Goal: Use online tool/utility: Use online tool/utility

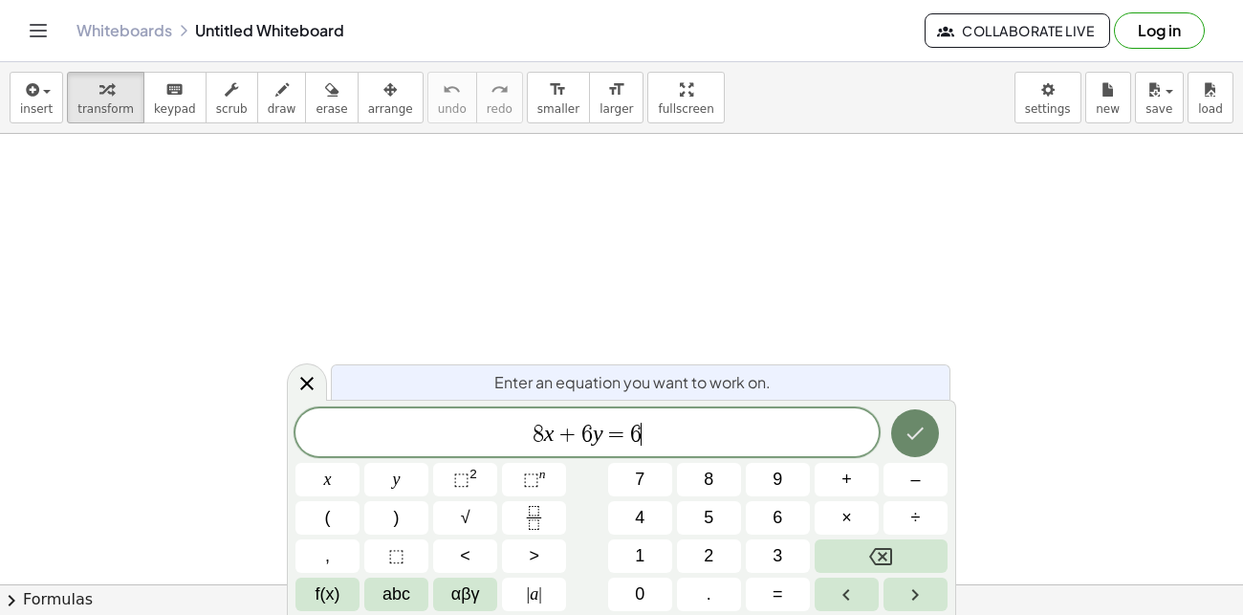
click at [919, 445] on button "Done" at bounding box center [915, 433] width 48 height 48
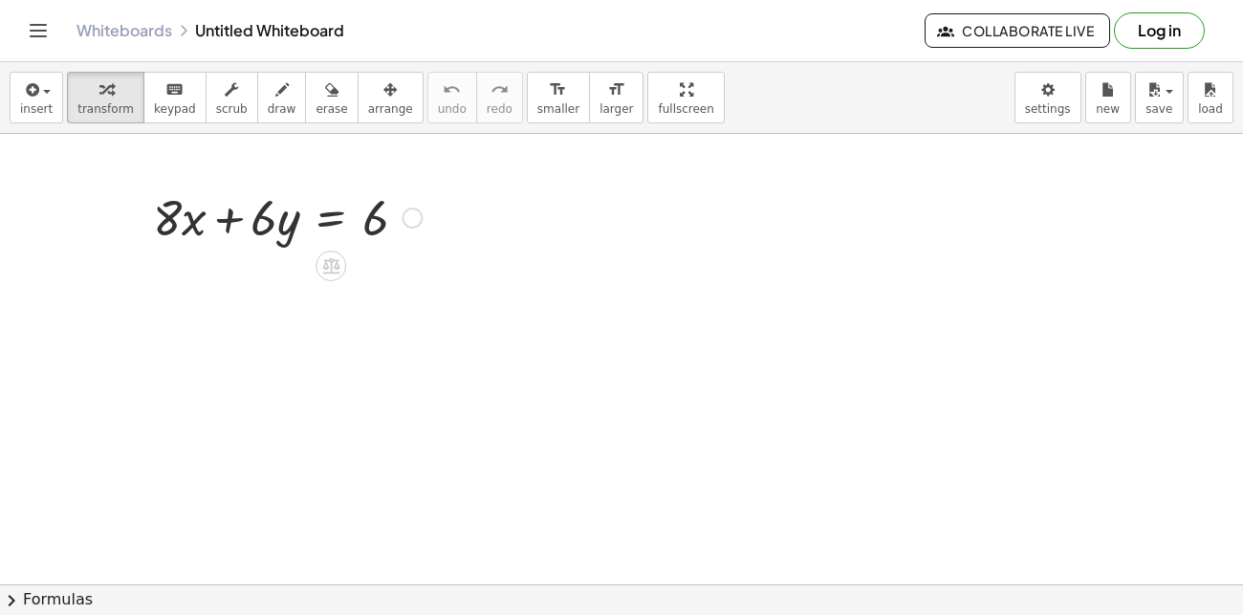
click at [227, 231] on div at bounding box center [287, 216] width 288 height 65
click at [338, 216] on div at bounding box center [287, 216] width 288 height 65
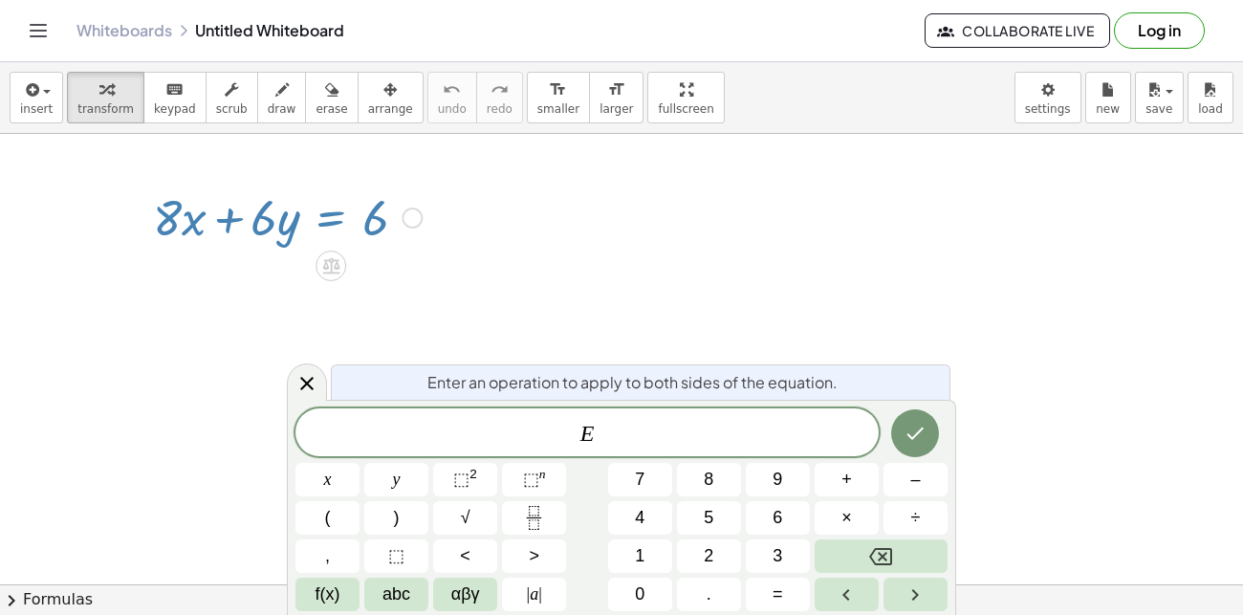
click at [214, 250] on div "+ · 8 · x + · 6 · y = 6" at bounding box center [280, 216] width 312 height 75
click at [916, 427] on icon "Done" at bounding box center [914, 433] width 23 height 23
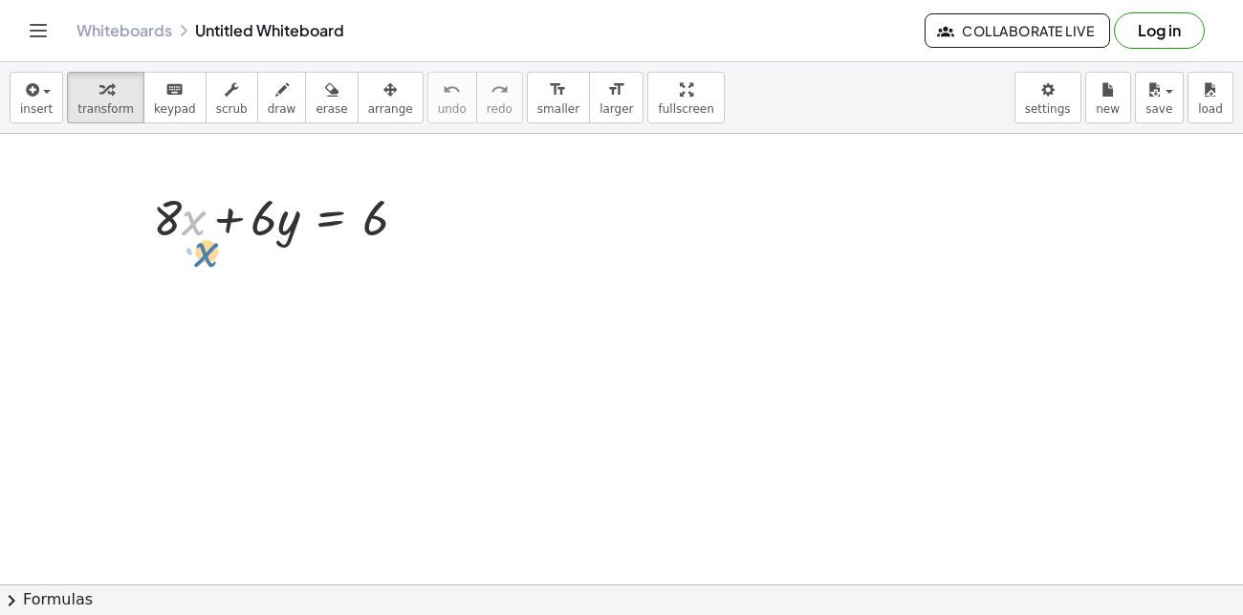
drag, startPoint x: 185, startPoint y: 216, endPoint x: 196, endPoint y: 247, distance: 32.4
click at [196, 247] on div at bounding box center [287, 216] width 288 height 65
drag, startPoint x: 170, startPoint y: 221, endPoint x: 338, endPoint y: 306, distance: 188.6
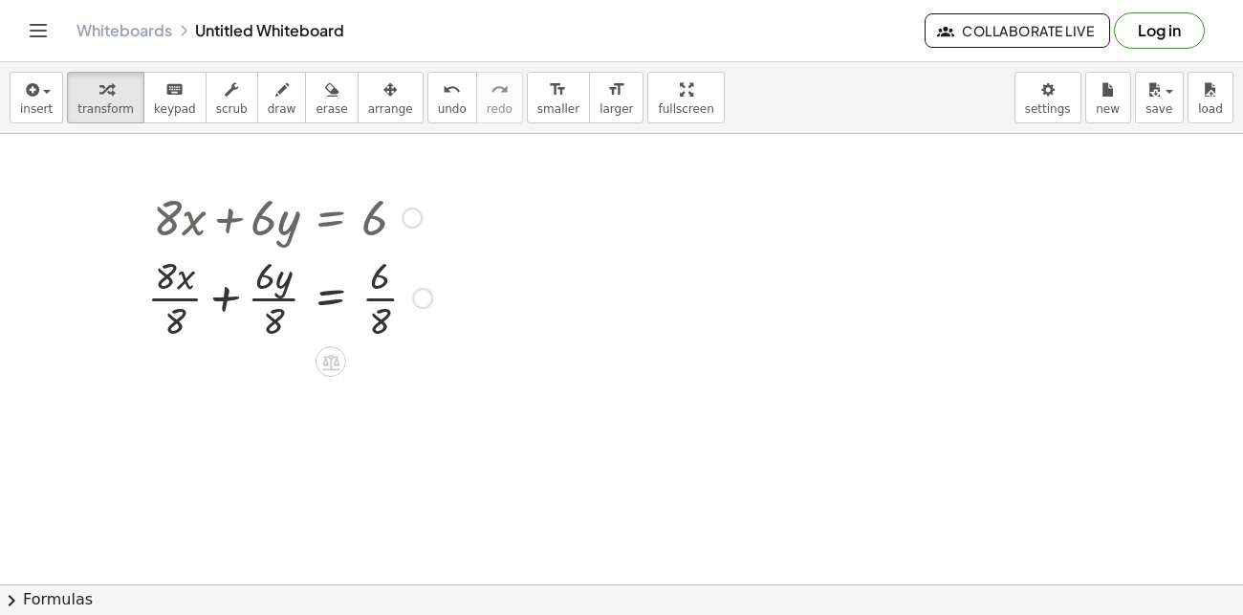
click at [193, 294] on div at bounding box center [290, 297] width 304 height 96
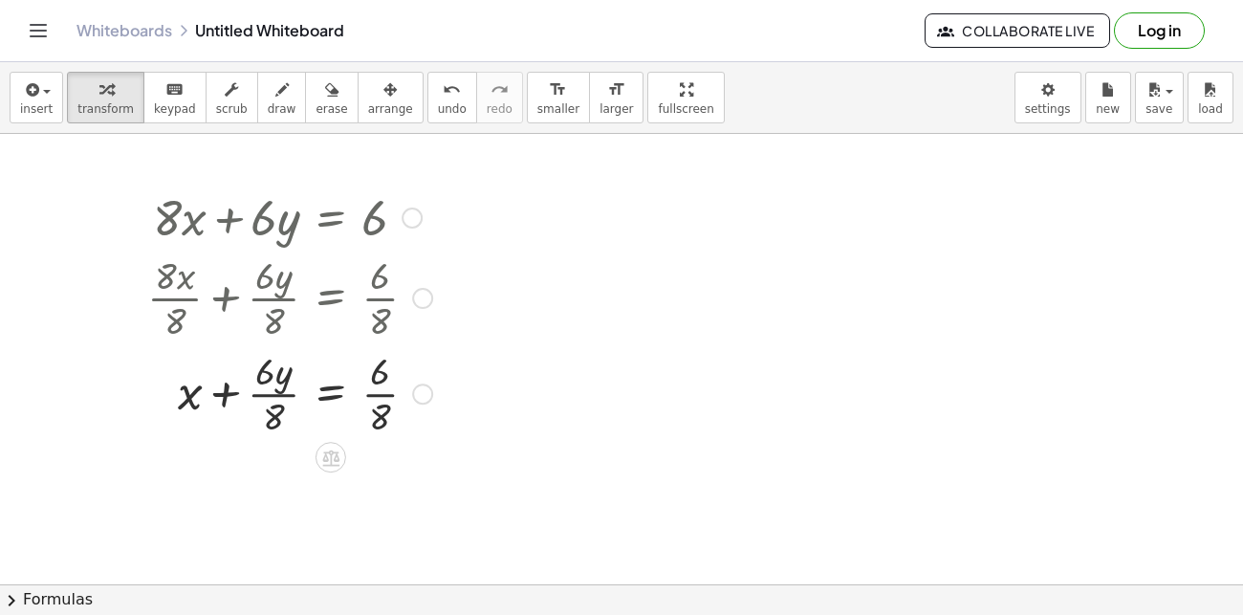
click at [273, 391] on div at bounding box center [290, 392] width 304 height 96
click at [383, 389] on div at bounding box center [290, 392] width 304 height 96
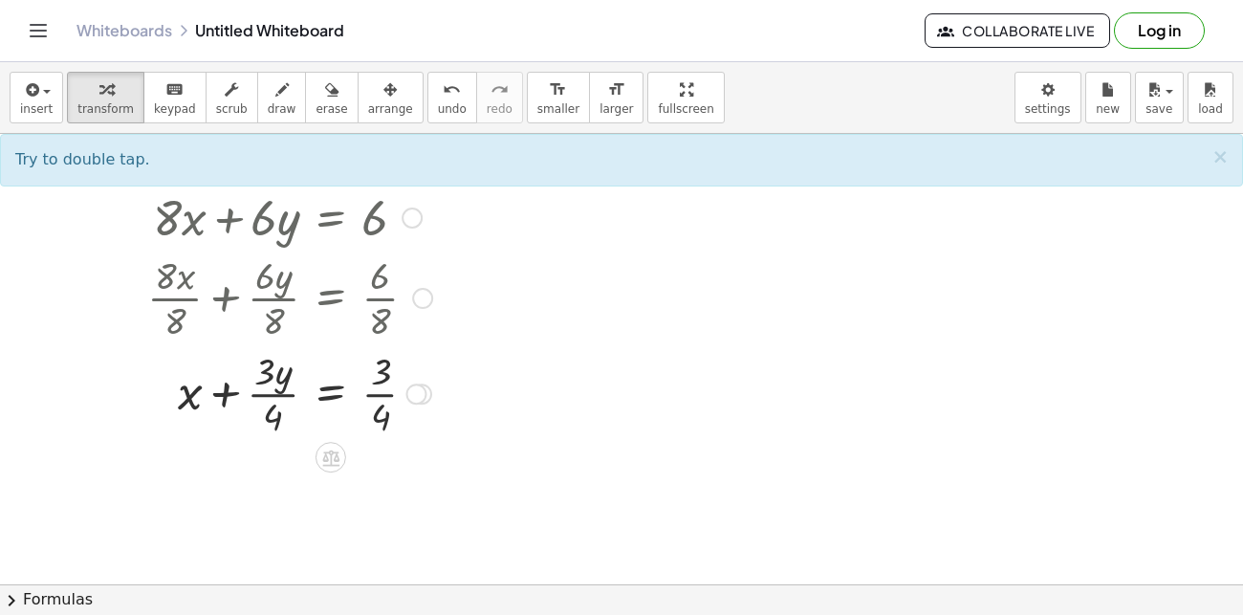
click at [383, 389] on div at bounding box center [290, 392] width 304 height 96
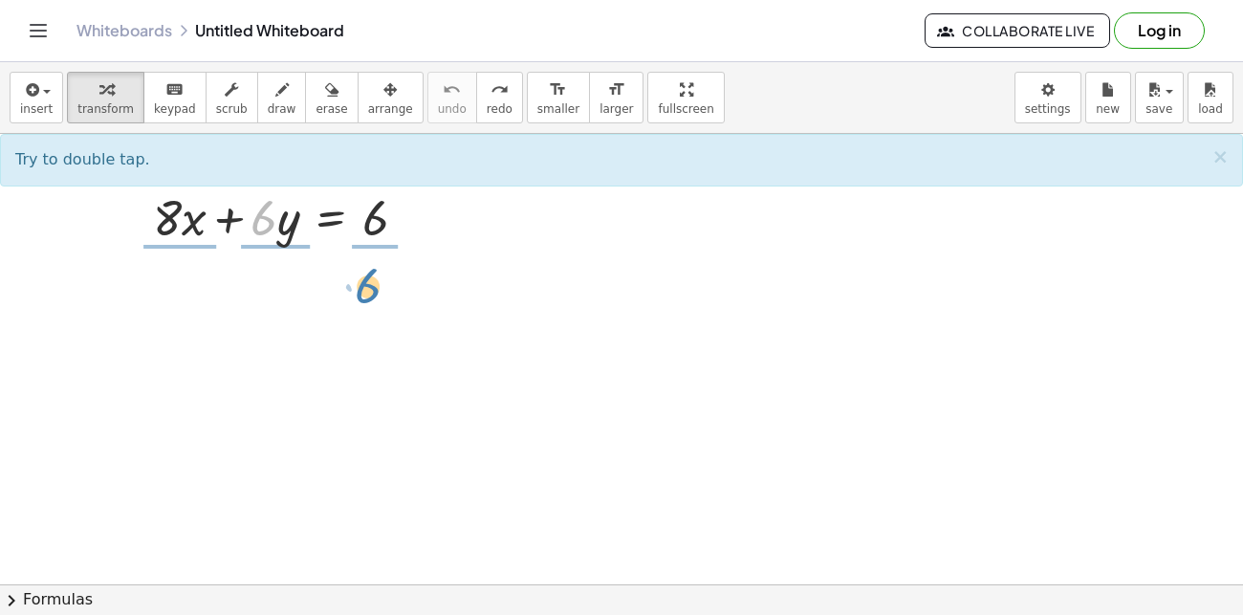
drag, startPoint x: 255, startPoint y: 221, endPoint x: 359, endPoint y: 289, distance: 124.4
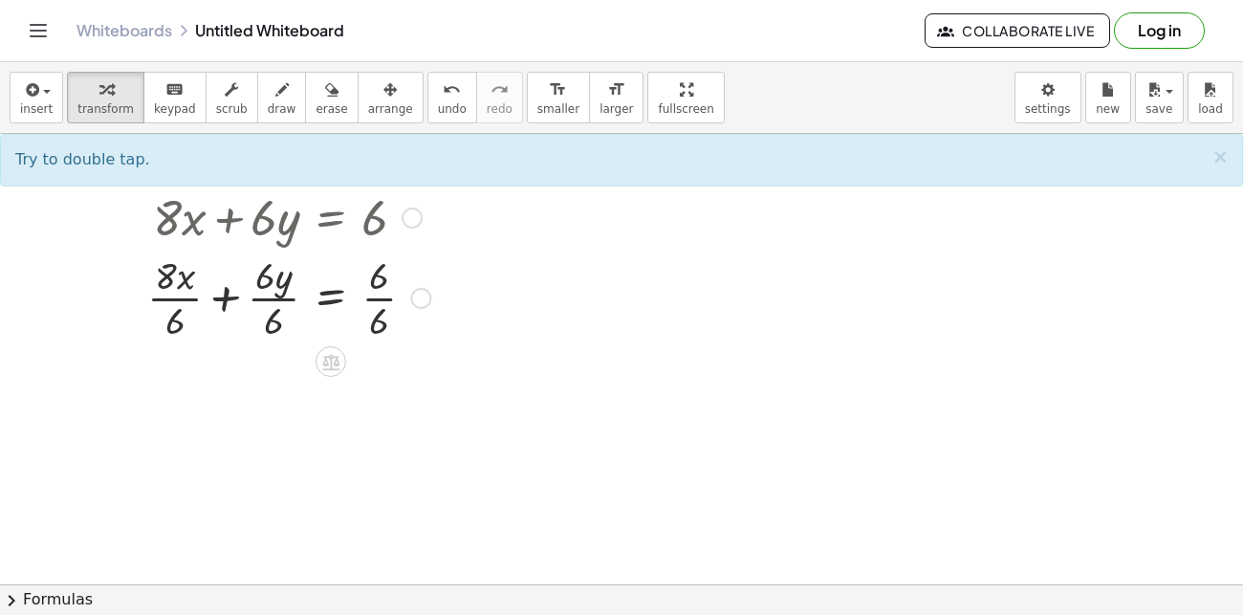
click at [381, 300] on div at bounding box center [289, 297] width 302 height 96
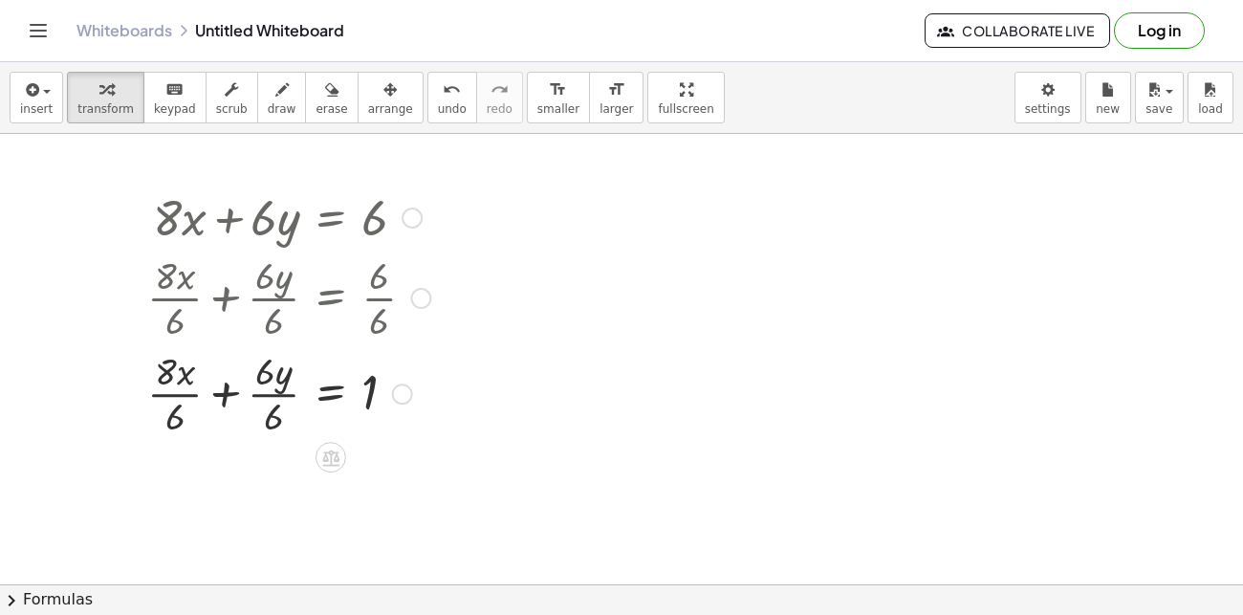
click at [280, 397] on div at bounding box center [289, 392] width 302 height 96
click at [219, 403] on div at bounding box center [289, 392] width 302 height 96
